Goal: Share content: Share content

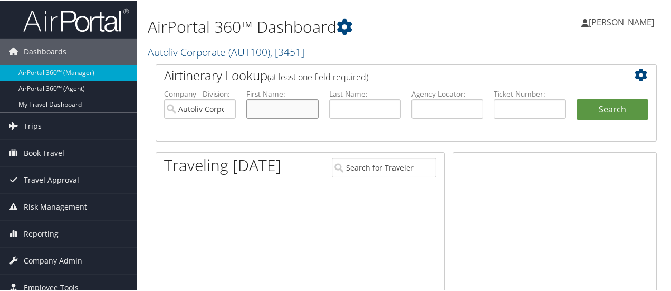
drag, startPoint x: 0, startPoint y: 0, endPoint x: 291, endPoint y: 108, distance: 310.6
click at [291, 108] on input "text" at bounding box center [282, 108] width 72 height 20
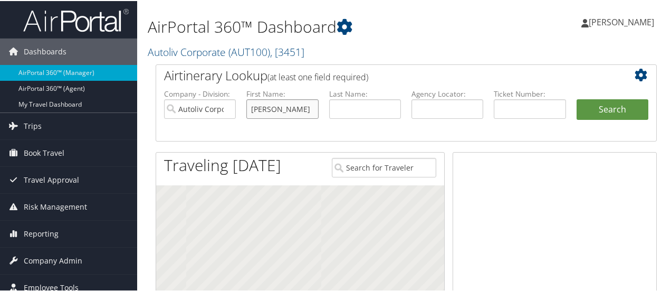
type input "jason"
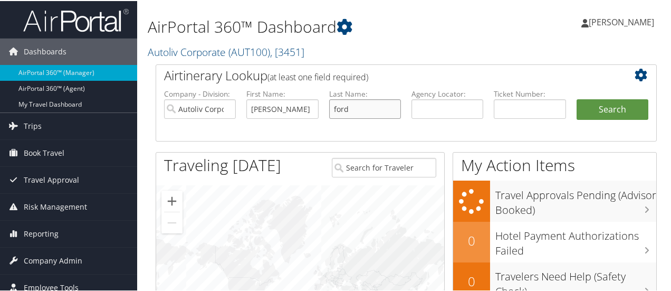
type input "ford"
click at [577, 98] on button "Search" at bounding box center [613, 108] width 72 height 21
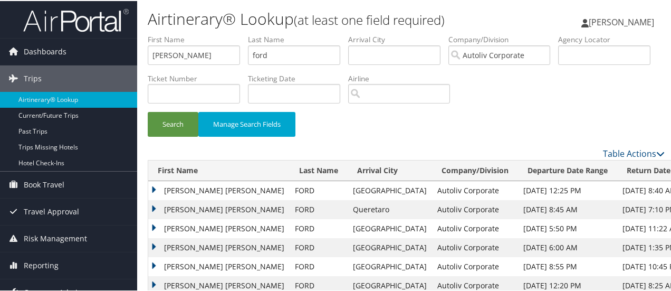
click at [151, 187] on td "JASON ROBERT" at bounding box center [218, 189] width 141 height 19
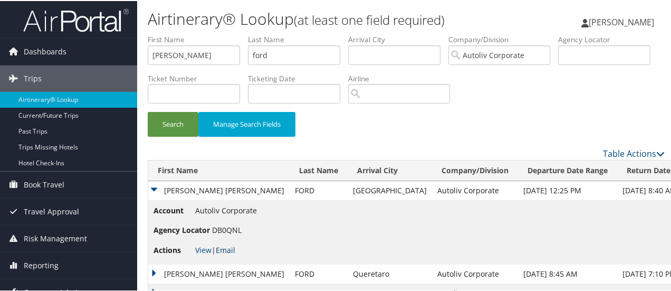
click at [230, 250] on link "Email" at bounding box center [226, 249] width 20 height 10
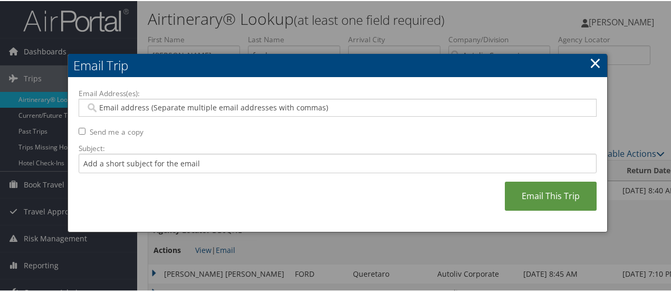
click at [182, 102] on input "Email Address(es):" at bounding box center [337, 106] width 505 height 11
type input "deb"
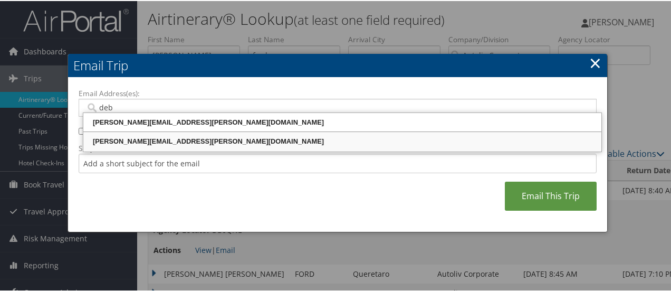
click at [191, 141] on div "DEBORAH.EZZO@AUTOLIV.COM" at bounding box center [342, 140] width 515 height 11
type input "DEBORAH.EZZO@AUTOLIV.COM"
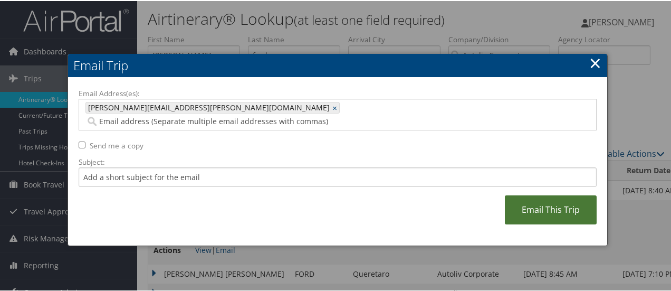
click at [524, 194] on link "Email This Trip" at bounding box center [551, 208] width 92 height 29
